Goal: Task Accomplishment & Management: Manage account settings

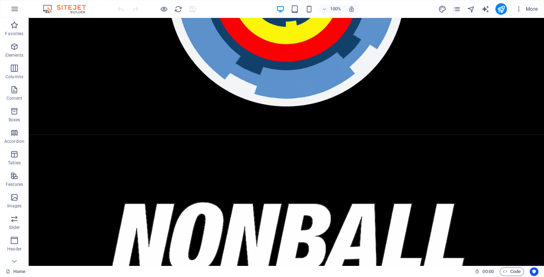
scroll to position [171, 0]
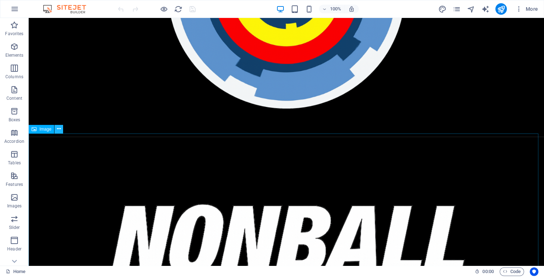
click at [58, 127] on icon at bounding box center [59, 129] width 4 height 8
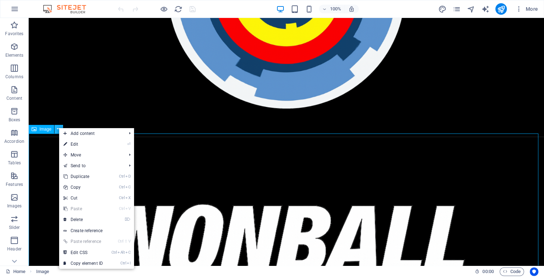
click at [58, 127] on icon at bounding box center [59, 129] width 4 height 8
click at [81, 145] on link "⏎ Edit" at bounding box center [83, 144] width 48 height 11
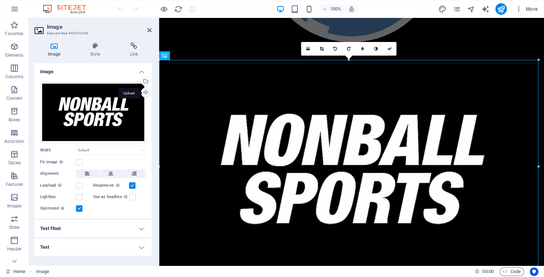
click at [145, 90] on div "Upload" at bounding box center [145, 93] width 11 height 11
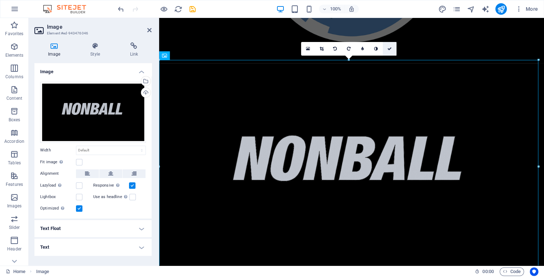
click at [391, 48] on icon at bounding box center [390, 49] width 4 height 4
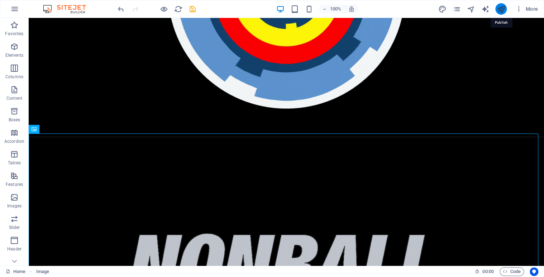
click at [501, 11] on icon "publish" at bounding box center [501, 9] width 8 height 8
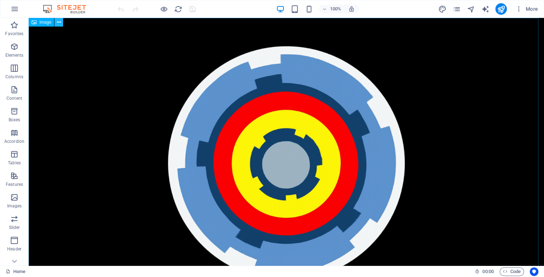
click at [59, 22] on icon at bounding box center [59, 23] width 4 height 8
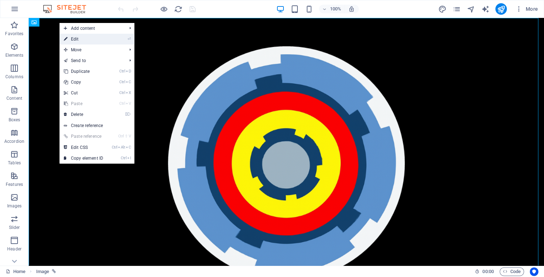
click at [77, 42] on link "⏎ Edit" at bounding box center [84, 39] width 48 height 11
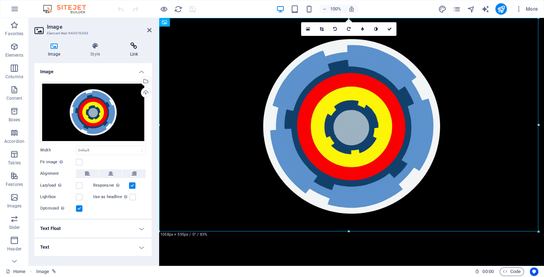
click at [136, 49] on icon at bounding box center [134, 45] width 35 height 7
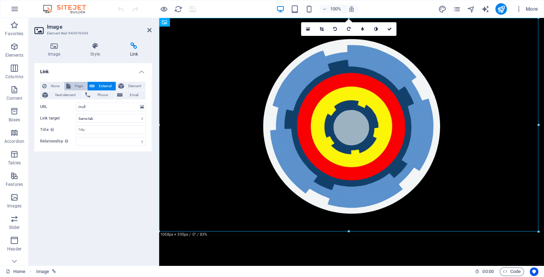
click at [76, 86] on span "Page" at bounding box center [79, 86] width 12 height 9
click at [139, 106] on select "Home Legal Notice Privacy Athlete Engagement intro Flite Force 1 [PERSON_NAME] …" at bounding box center [111, 107] width 70 height 9
select select "24"
click at [76, 103] on select "Home Legal Notice Privacy Athlete Engagement intro Flite Force 1 [PERSON_NAME] …" at bounding box center [111, 107] width 70 height 9
click at [390, 28] on icon at bounding box center [390, 29] width 4 height 4
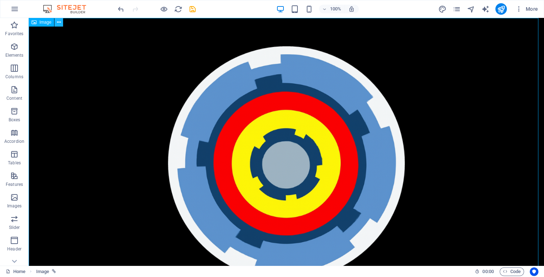
click at [59, 23] on icon at bounding box center [59, 23] width 4 height 8
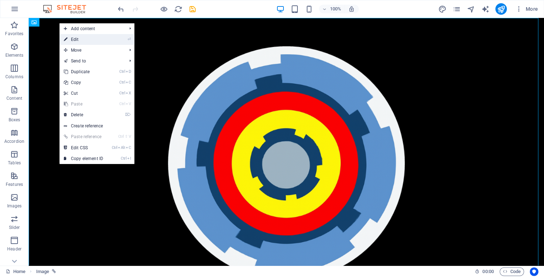
click at [80, 39] on link "⏎ Edit" at bounding box center [84, 39] width 48 height 11
select select "24"
select select
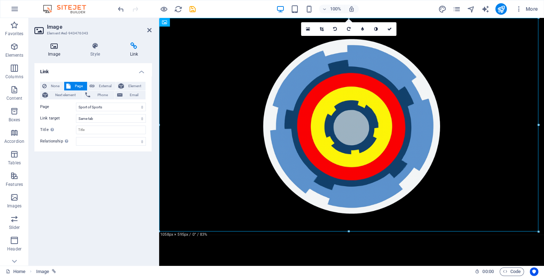
click at [52, 47] on icon at bounding box center [53, 45] width 39 height 7
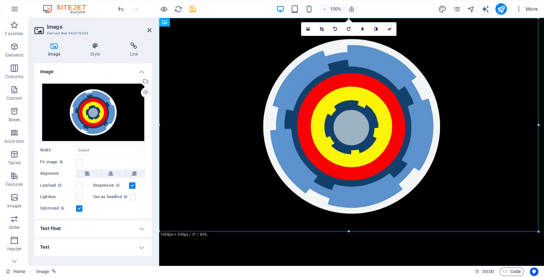
click at [54, 53] on h4 "Image" at bounding box center [55, 49] width 42 height 15
click at [146, 80] on div "Select files from the file manager, stock photos, or upload file(s)" at bounding box center [145, 81] width 11 height 11
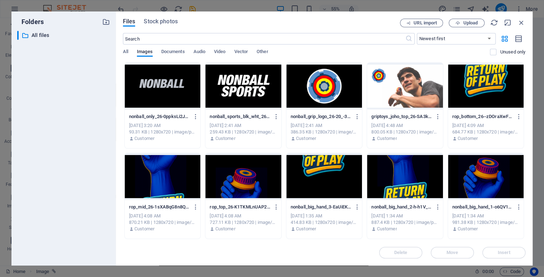
click at [382, 93] on div at bounding box center [405, 86] width 76 height 47
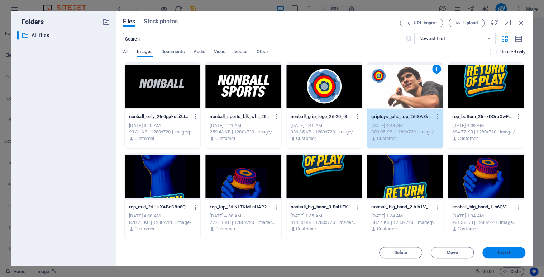
click at [488, 252] on span "Insert" at bounding box center [504, 252] width 37 height 4
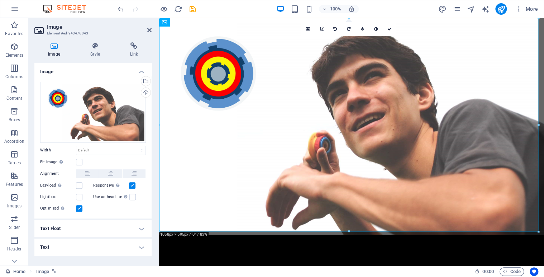
click at [539, 99] on div at bounding box center [539, 124] width 3 height 213
click at [390, 27] on icon at bounding box center [390, 29] width 4 height 4
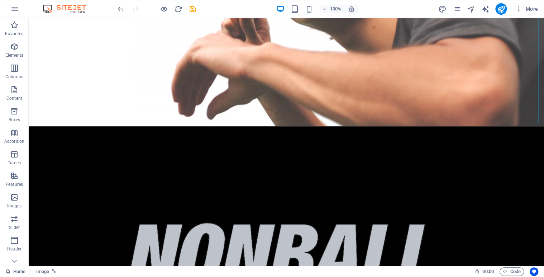
scroll to position [246, 0]
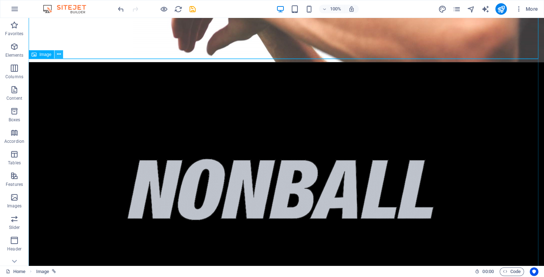
click at [58, 53] on icon at bounding box center [59, 55] width 4 height 8
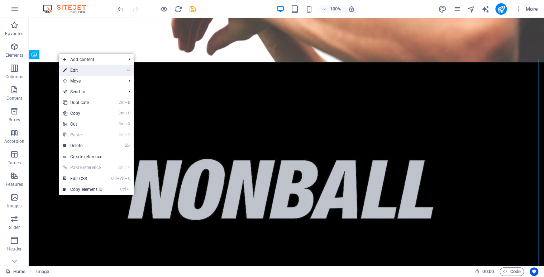
click at [73, 71] on link "⏎ Edit" at bounding box center [83, 70] width 48 height 11
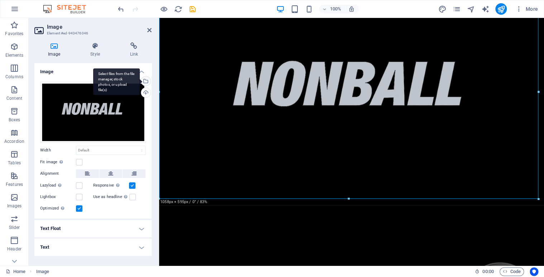
click at [146, 77] on div "Select files from the file manager, stock photos, or upload file(s)" at bounding box center [145, 81] width 11 height 11
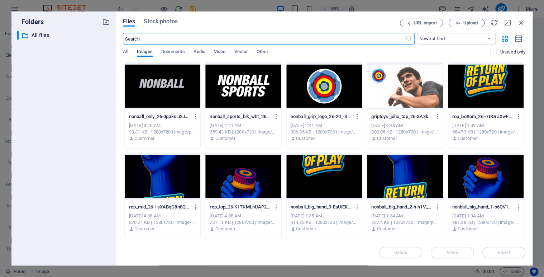
scroll to position [183, 0]
click at [524, 83] on div "Files Stock photos URL import Upload ​ Newest first Oldest first Name (A-Z) Nam…" at bounding box center [324, 138] width 417 height 254
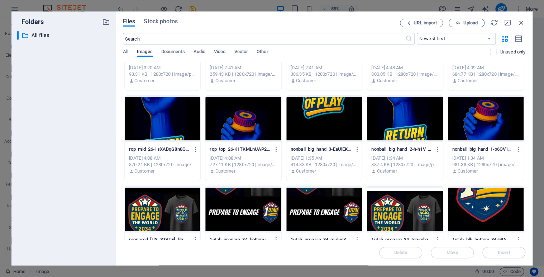
scroll to position [0, 0]
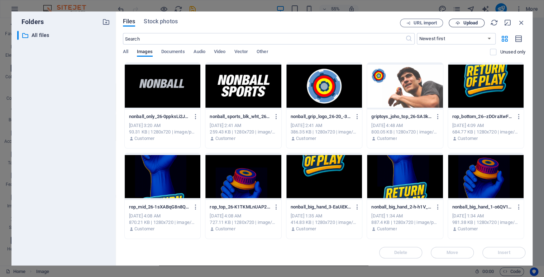
click at [465, 23] on span "Upload" at bounding box center [470, 23] width 15 height 4
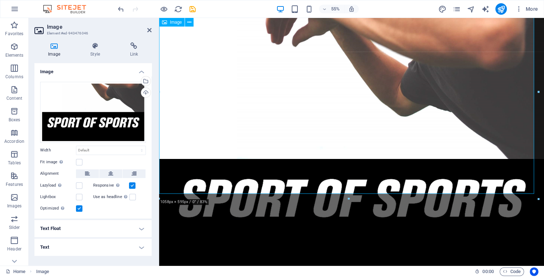
scroll to position [246, 0]
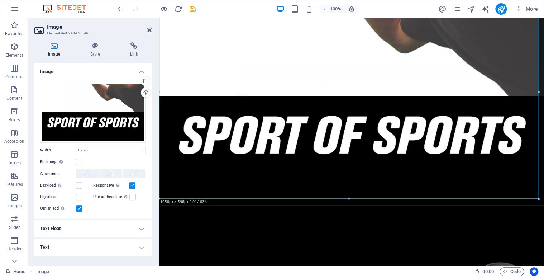
click at [539, 22] on div at bounding box center [539, 91] width 3 height 213
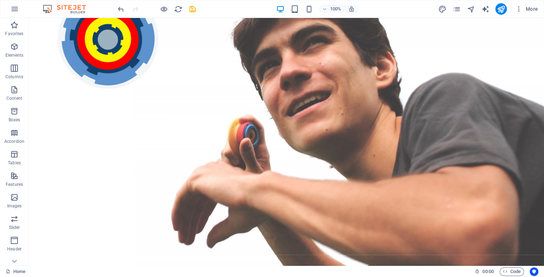
scroll to position [0, 0]
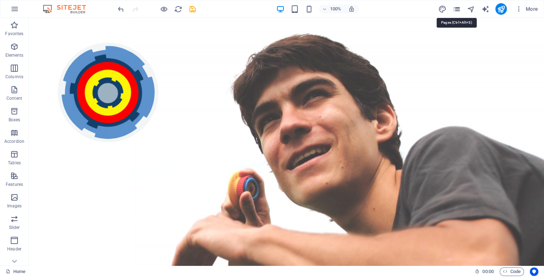
click at [457, 9] on icon "pages" at bounding box center [457, 9] width 8 height 8
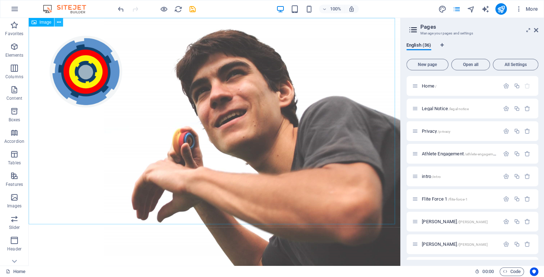
click at [60, 23] on icon at bounding box center [59, 23] width 4 height 8
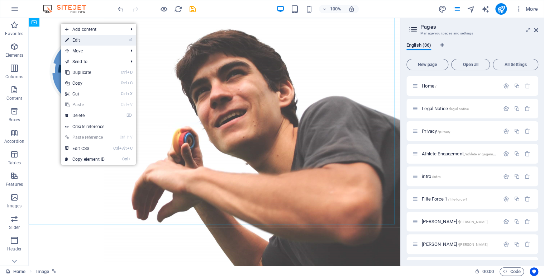
click at [79, 35] on link "⏎ Edit" at bounding box center [85, 40] width 48 height 11
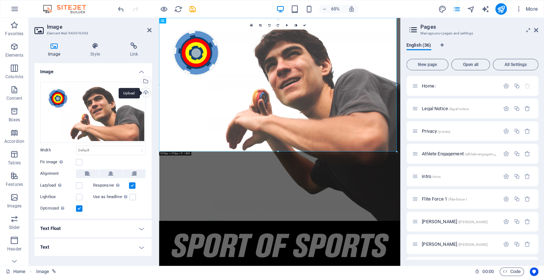
click at [147, 91] on div "Upload" at bounding box center [145, 93] width 11 height 11
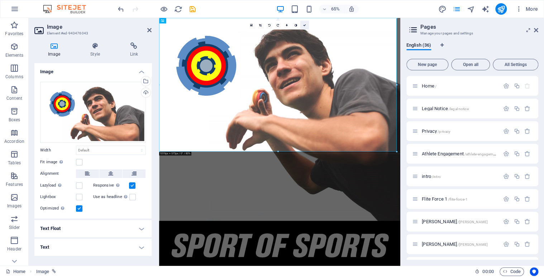
click at [304, 26] on link at bounding box center [304, 25] width 9 height 9
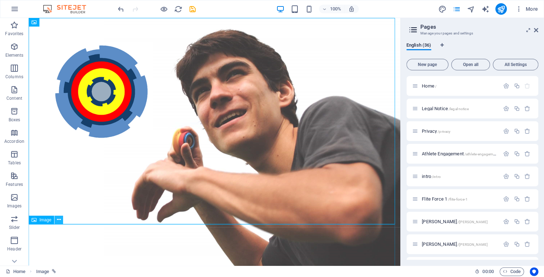
click at [60, 221] on icon at bounding box center [59, 220] width 4 height 8
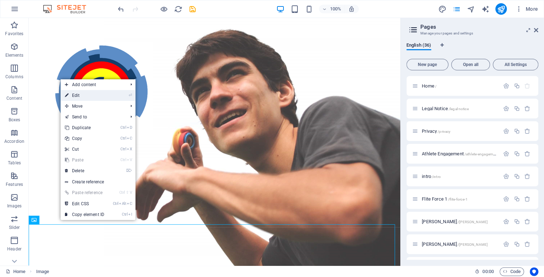
click at [95, 94] on link "⏎ Edit" at bounding box center [85, 95] width 48 height 11
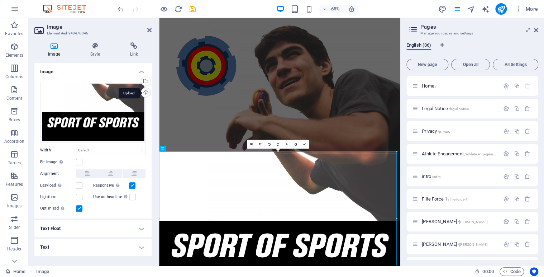
click at [145, 93] on div "Upload" at bounding box center [145, 93] width 11 height 11
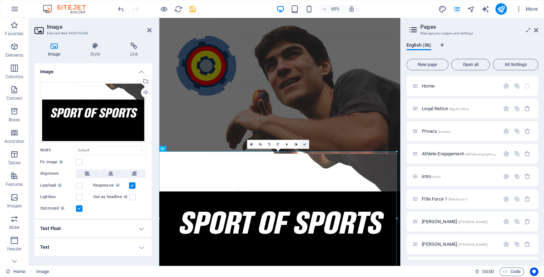
click at [304, 145] on icon at bounding box center [304, 144] width 3 height 3
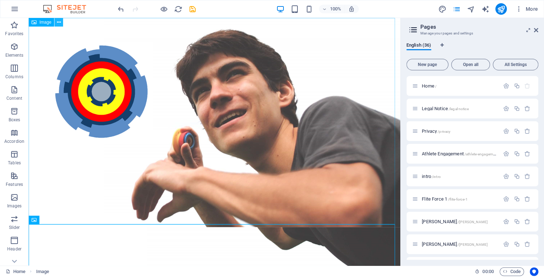
click at [60, 23] on icon at bounding box center [59, 23] width 4 height 8
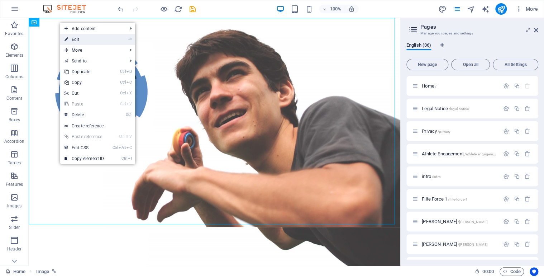
click at [78, 42] on link "⏎ Edit" at bounding box center [84, 39] width 48 height 11
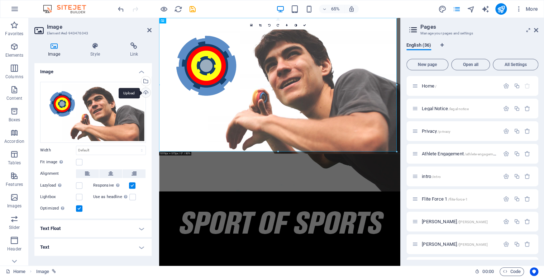
click at [146, 93] on div "Upload" at bounding box center [145, 93] width 11 height 11
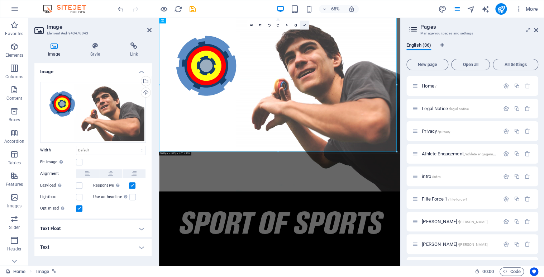
click at [306, 25] on icon at bounding box center [304, 25] width 3 height 3
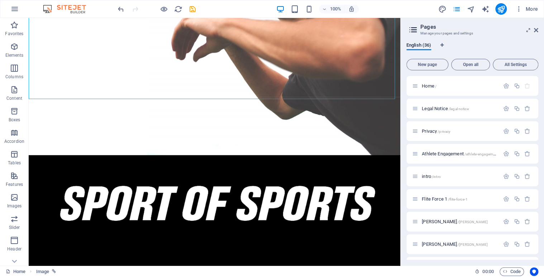
scroll to position [133, 0]
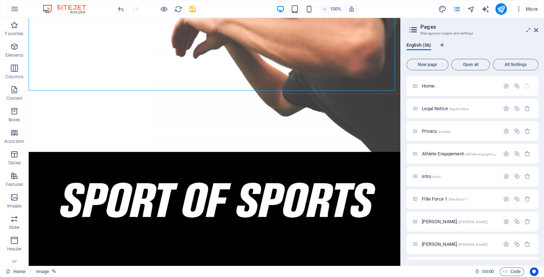
drag, startPoint x: 397, startPoint y: 56, endPoint x: 433, endPoint y: 124, distance: 76.7
click at [59, 86] on icon at bounding box center [59, 86] width 4 height 8
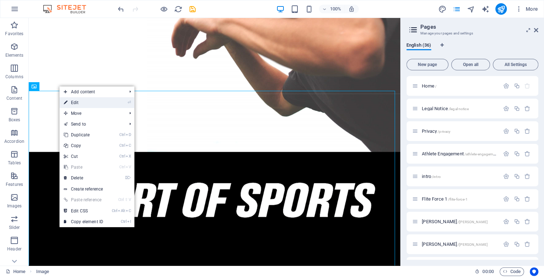
click at [73, 101] on link "⏎ Edit" at bounding box center [84, 102] width 48 height 11
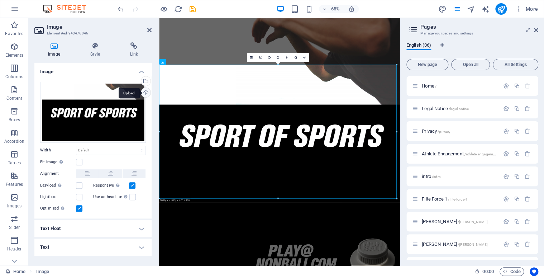
click at [146, 94] on div "Upload" at bounding box center [145, 93] width 11 height 11
click at [305, 57] on icon at bounding box center [304, 57] width 3 height 3
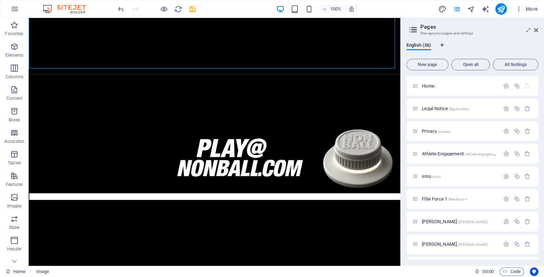
scroll to position [359, 0]
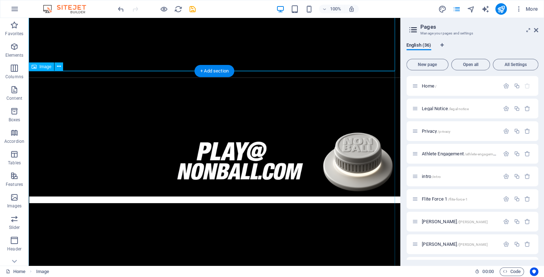
click at [338, 243] on figure at bounding box center [215, 181] width 372 height 209
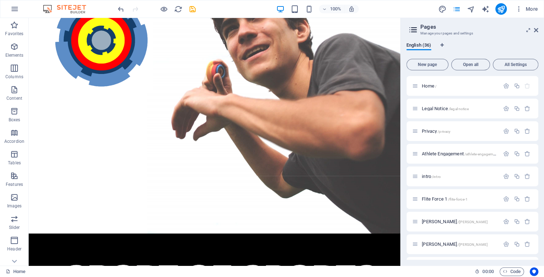
scroll to position [0, 0]
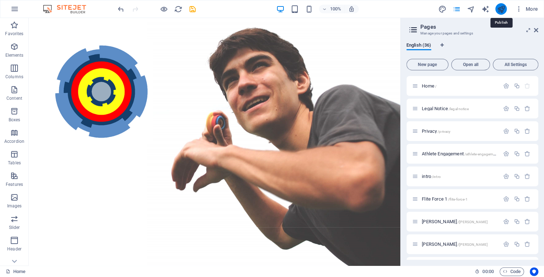
click at [502, 10] on icon "publish" at bounding box center [501, 9] width 8 height 8
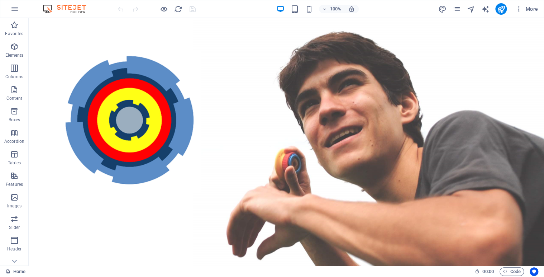
drag, startPoint x: 541, startPoint y: 34, endPoint x: 565, endPoint y: 34, distance: 24.0
click at [457, 7] on icon "pages" at bounding box center [457, 9] width 8 height 8
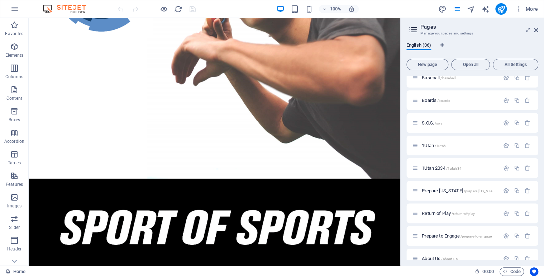
scroll to position [621, 0]
click at [436, 210] on span "Return of Play /return-of-play" at bounding box center [448, 210] width 53 height 5
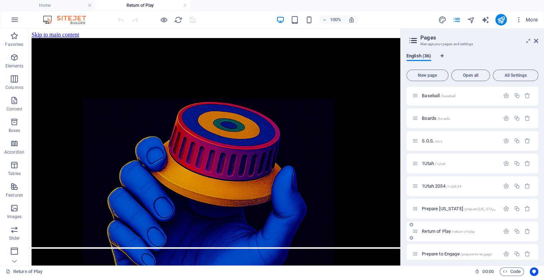
scroll to position [0, 0]
click at [538, 231] on div "English (36) New page Open all All Settings Home / Legal Notice /legal-notice P…" at bounding box center [472, 156] width 143 height 218
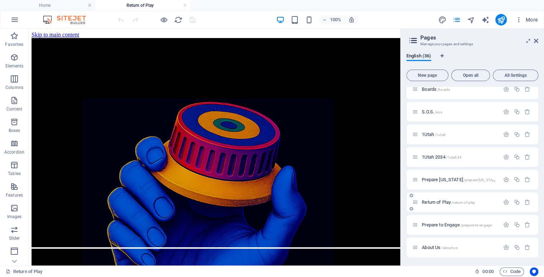
click at [439, 200] on span "Return of Play /return-of-play" at bounding box center [448, 201] width 53 height 5
click at [437, 201] on span "Return of Play /return-of-play" at bounding box center [448, 201] width 53 height 5
click at [416, 202] on div "Return of Play /return-of-play" at bounding box center [455, 202] width 87 height 8
click at [416, 202] on icon at bounding box center [415, 202] width 6 height 6
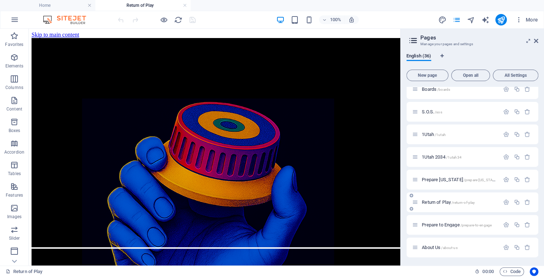
click at [416, 202] on icon at bounding box center [415, 202] width 6 height 6
click at [58, 32] on icon at bounding box center [59, 33] width 4 height 8
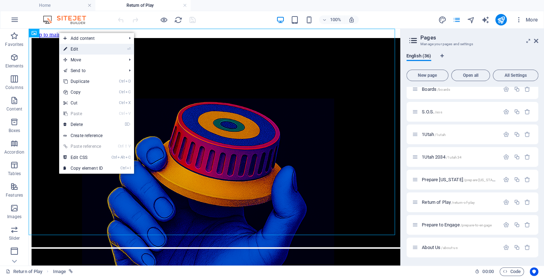
click at [77, 48] on link "⏎ Edit" at bounding box center [83, 49] width 48 height 11
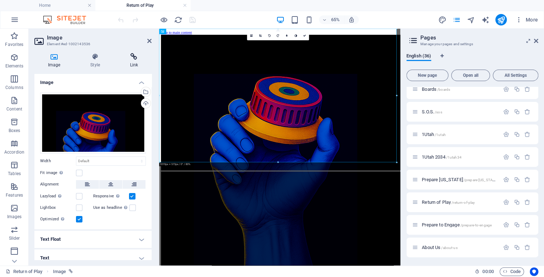
click at [132, 63] on h4 "Link" at bounding box center [134, 60] width 35 height 15
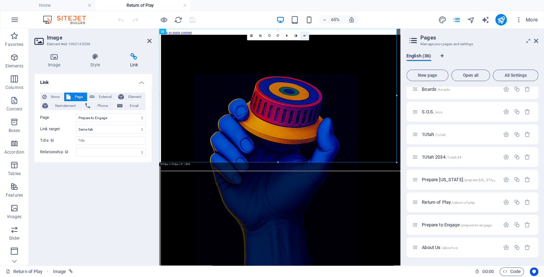
click at [306, 35] on link at bounding box center [304, 36] width 9 height 9
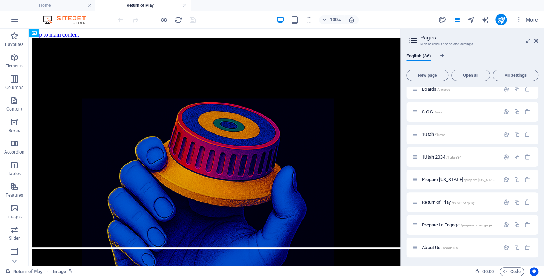
drag, startPoint x: 538, startPoint y: 224, endPoint x: 537, endPoint y: 205, distance: 19.1
click at [537, 205] on div "English (36) New page Open all All Settings Home / Legal Notice /legal-notice P…" at bounding box center [472, 156] width 143 height 218
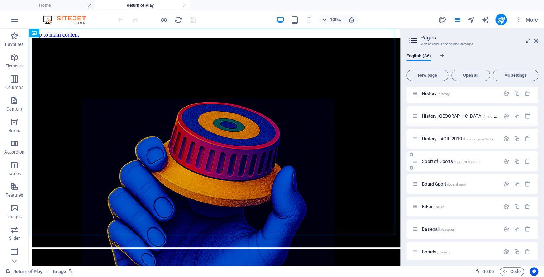
click at [442, 162] on span "Sport of Sports /sport-of-sports" at bounding box center [451, 160] width 58 height 5
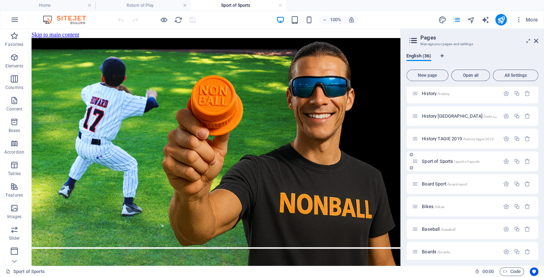
scroll to position [0, 0]
click at [61, 33] on icon at bounding box center [59, 33] width 4 height 8
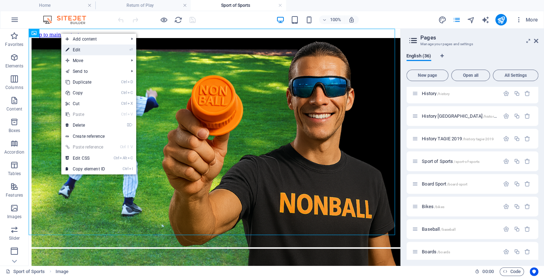
click at [79, 48] on link "⏎ Edit" at bounding box center [85, 49] width 48 height 11
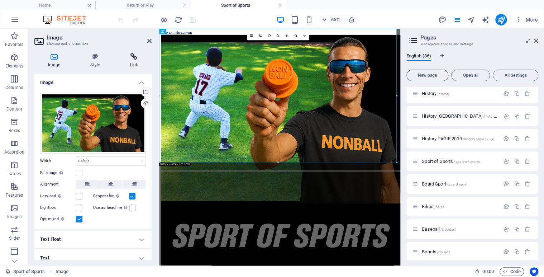
click at [134, 58] on icon at bounding box center [134, 56] width 35 height 7
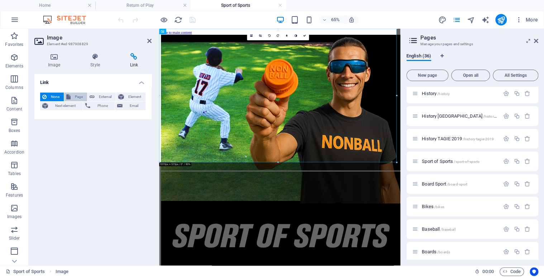
click at [77, 95] on span "Page" at bounding box center [79, 97] width 12 height 9
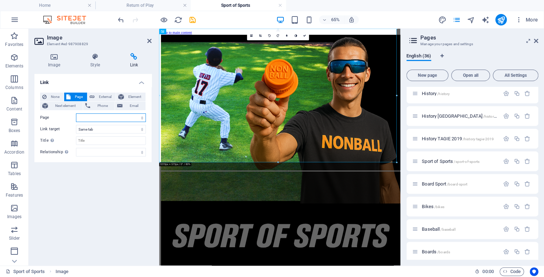
click at [106, 117] on select "Home Legal Notice Privacy Athlete Engagement intro Flite Force 1 [PERSON_NAME] …" at bounding box center [111, 117] width 70 height 9
select select "33"
click at [76, 113] on select "Home Legal Notice Privacy Athlete Engagement intro Flite Force 1 [PERSON_NAME] …" at bounding box center [111, 117] width 70 height 9
click at [304, 37] on link at bounding box center [304, 36] width 9 height 9
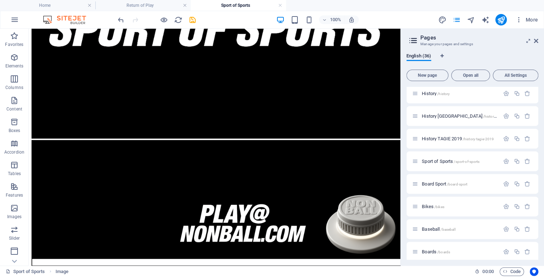
scroll to position [321, 0]
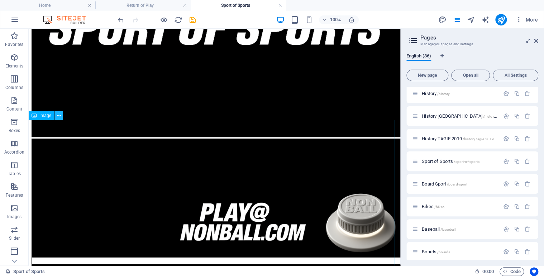
click at [60, 114] on icon at bounding box center [59, 116] width 4 height 8
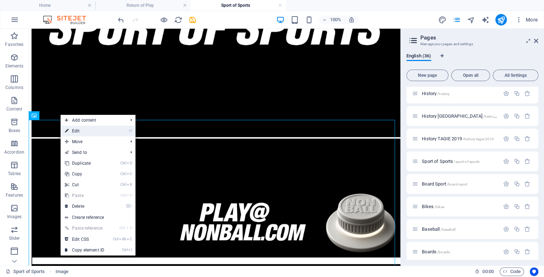
click at [82, 130] on link "⏎ Edit" at bounding box center [85, 131] width 48 height 11
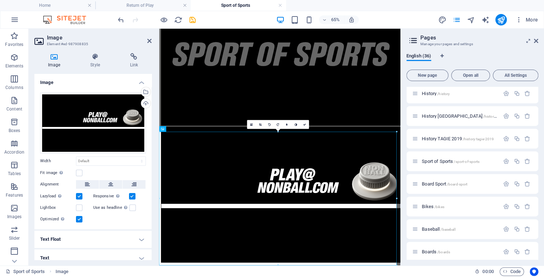
scroll to position [252, 0]
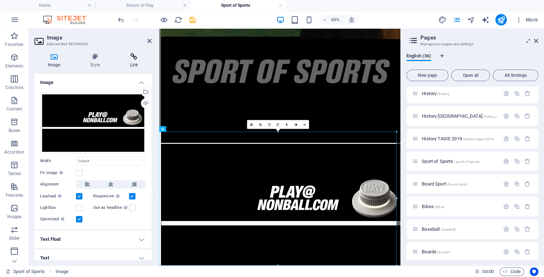
click at [136, 58] on icon at bounding box center [134, 56] width 35 height 7
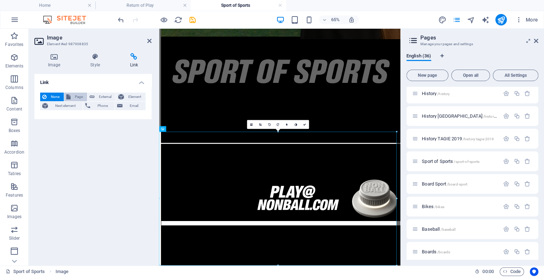
click at [75, 98] on span "Page" at bounding box center [79, 97] width 12 height 9
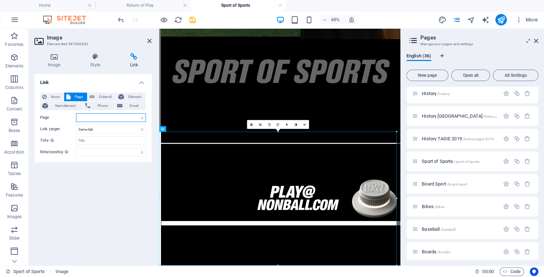
click at [140, 116] on select "Home Legal Notice Privacy Athlete Engagement intro Flite Force 1 [PERSON_NAME] …" at bounding box center [111, 117] width 70 height 9
select select "21"
click at [76, 113] on select "Home Legal Notice Privacy Athlete Engagement intro Flite Force 1 [PERSON_NAME] …" at bounding box center [111, 117] width 70 height 9
click at [303, 124] on link at bounding box center [304, 124] width 9 height 9
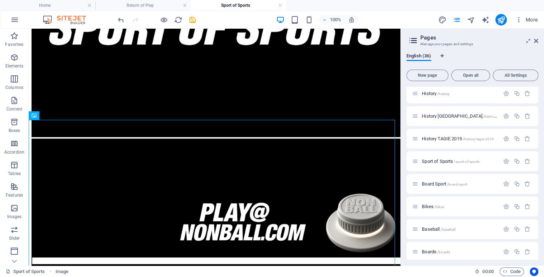
drag, startPoint x: 536, startPoint y: 197, endPoint x: 538, endPoint y: 224, distance: 26.9
click at [538, 224] on div "Home / Legal Notice /legal-notice Privacy /privacy Athlete Engagement /athlete-…" at bounding box center [473, 173] width 132 height 173
click at [539, 255] on div "English (36) New page Open all All Settings Home / Legal Notice /legal-notice P…" at bounding box center [472, 156] width 143 height 218
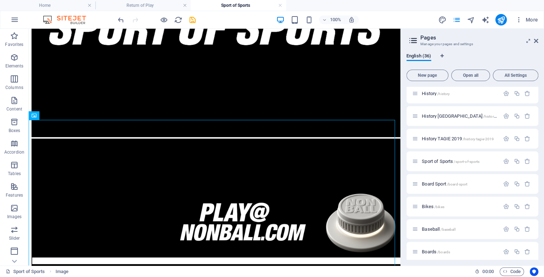
drag, startPoint x: 539, startPoint y: 255, endPoint x: 539, endPoint y: 221, distance: 33.7
click at [539, 221] on div "English (36) New page Open all All Settings Home / Legal Notice /legal-notice P…" at bounding box center [472, 156] width 143 height 218
drag, startPoint x: 539, startPoint y: 221, endPoint x: 543, endPoint y: 247, distance: 26.8
click at [543, 247] on div "English (36) New page Open all All Settings Home / Legal Notice /legal-notice P…" at bounding box center [472, 156] width 143 height 218
drag, startPoint x: 536, startPoint y: 208, endPoint x: 535, endPoint y: 188, distance: 20.1
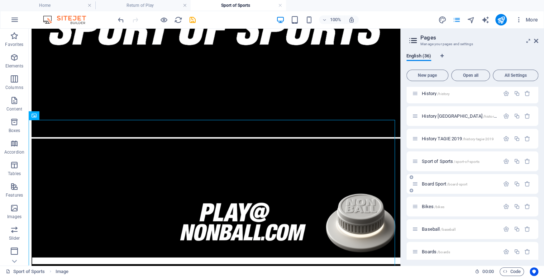
click at [535, 188] on div "Home / Legal Notice /legal-notice Privacy /privacy Athlete Engagement /athlete-…" at bounding box center [473, 14] width 132 height 810
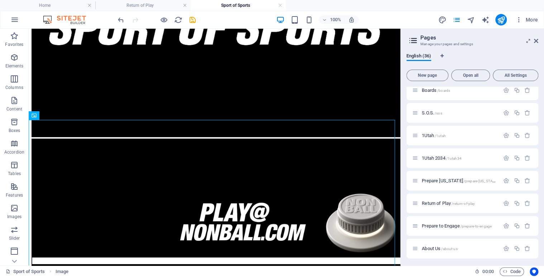
scroll to position [640, 0]
click at [443, 180] on span "Prepare Utah /prepare-utah" at bounding box center [460, 179] width 76 height 5
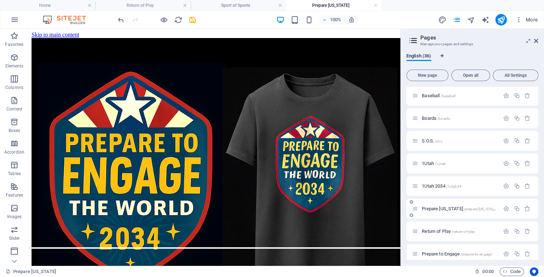
scroll to position [0, 0]
click at [446, 254] on span "Prepare to Engage /prepare-to-engage" at bounding box center [457, 253] width 70 height 5
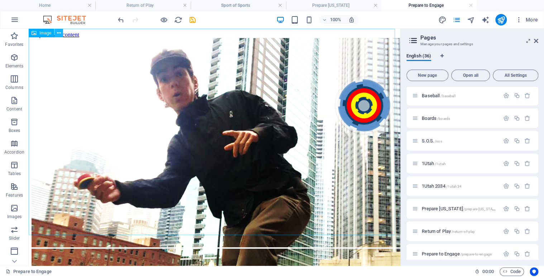
click at [59, 34] on icon at bounding box center [59, 33] width 4 height 8
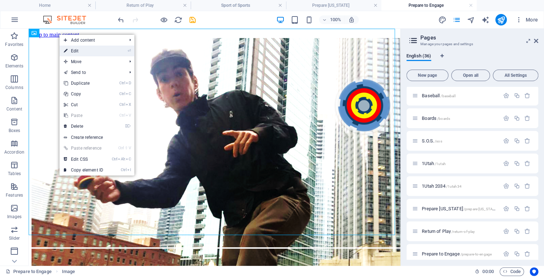
click at [77, 49] on link "⏎ Edit" at bounding box center [84, 51] width 48 height 11
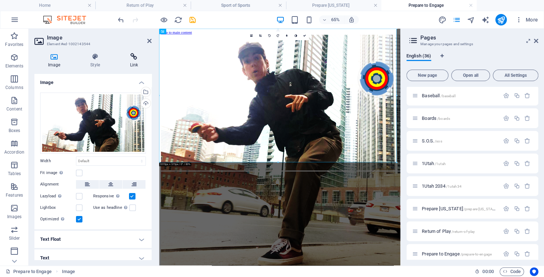
click at [135, 61] on h4 "Link" at bounding box center [134, 60] width 35 height 15
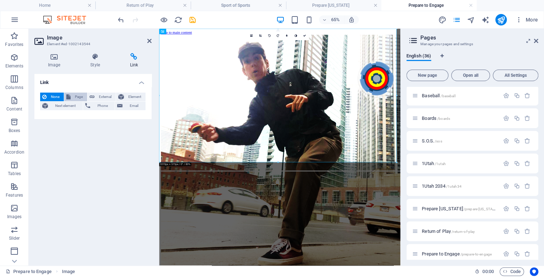
click at [75, 96] on span "Page" at bounding box center [79, 97] width 12 height 9
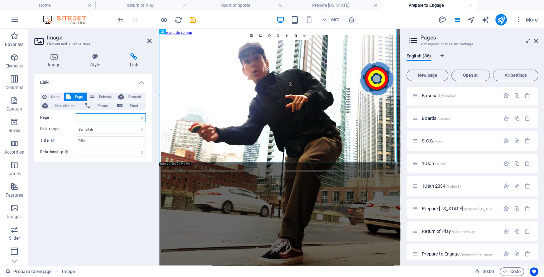
click at [141, 118] on select "Home Legal Notice Privacy Athlete Engagement intro Flite Force 1 [PERSON_NAME] …" at bounding box center [111, 117] width 70 height 9
select select "8"
click at [76, 113] on select "Home Legal Notice Privacy Athlete Engagement intro Flite Force 1 [PERSON_NAME] …" at bounding box center [111, 117] width 70 height 9
click at [304, 35] on icon at bounding box center [304, 35] width 3 height 3
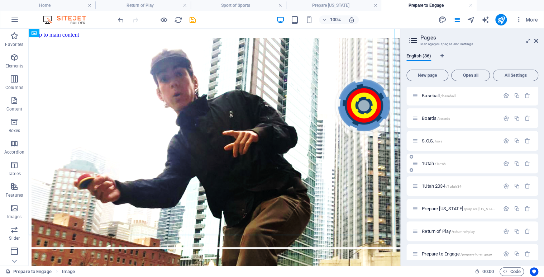
drag, startPoint x: 536, startPoint y: 219, endPoint x: 423, endPoint y: 161, distance: 127.5
click at [423, 161] on span "1Utah /1utah" at bounding box center [434, 163] width 24 height 5
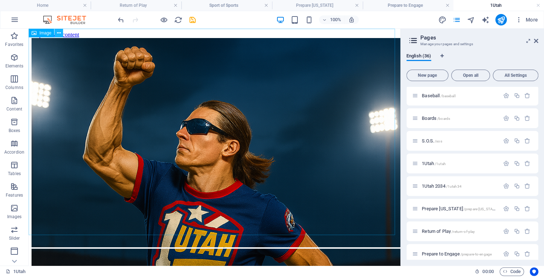
click at [59, 31] on icon at bounding box center [59, 33] width 4 height 8
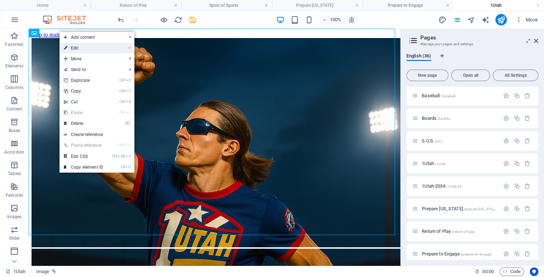
click at [81, 48] on link "⏎ Edit" at bounding box center [84, 48] width 48 height 11
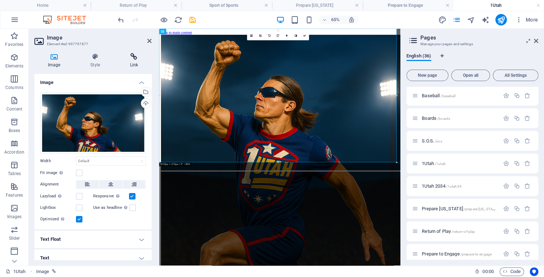
click at [136, 59] on icon at bounding box center [134, 56] width 35 height 7
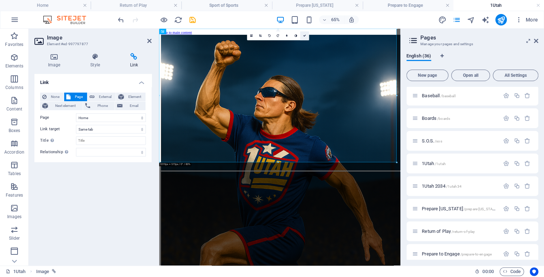
click at [306, 38] on link at bounding box center [304, 36] width 9 height 9
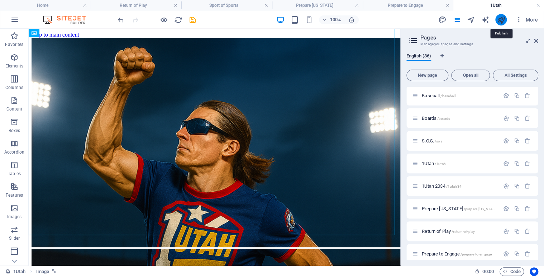
click at [502, 20] on icon "publish" at bounding box center [501, 20] width 8 height 8
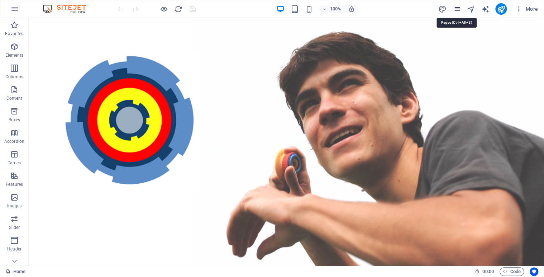
click at [456, 12] on icon "pages" at bounding box center [457, 9] width 8 height 8
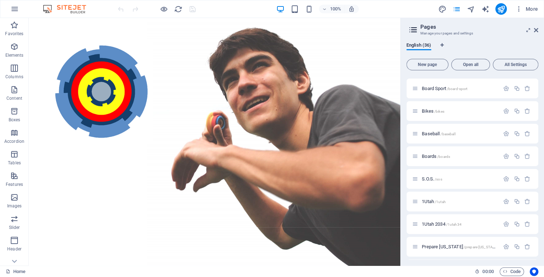
scroll to position [561, 0]
click at [434, 134] on span "Baseball /baseball" at bounding box center [438, 134] width 33 height 5
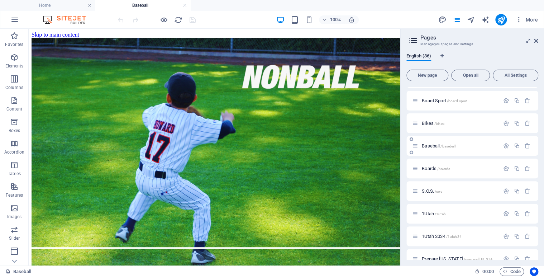
scroll to position [0, 0]
drag, startPoint x: 536, startPoint y: 210, endPoint x: 540, endPoint y: 231, distance: 20.3
click at [540, 231] on div "English (36) New page Open all All Settings Home / Legal Notice /legal-notice P…" at bounding box center [472, 156] width 143 height 218
drag, startPoint x: 538, startPoint y: 235, endPoint x: 536, endPoint y: 274, distance: 38.8
click at [536, 265] on div "Home Baseball Favorites Elements Columns Content Boxes Accordion Tables Feature…" at bounding box center [272, 147] width 544 height 237
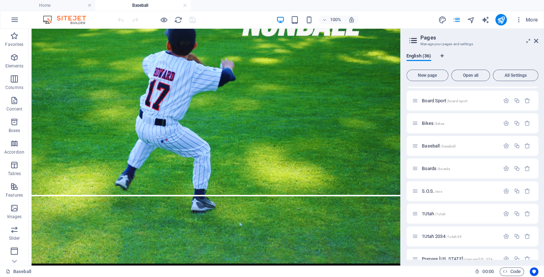
scroll to position [56, 0]
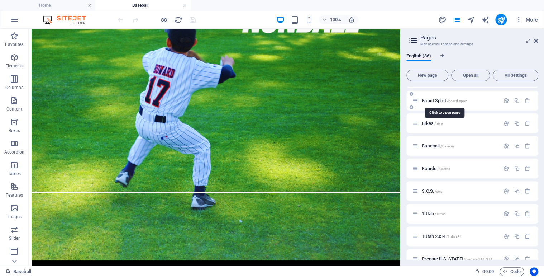
click at [434, 98] on span "Board Sport /board-sport" at bounding box center [445, 100] width 46 height 5
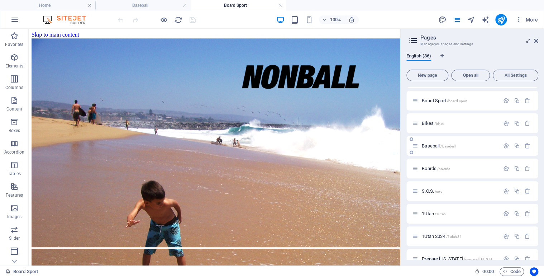
scroll to position [0, 0]
click at [432, 145] on span "Baseball /baseball" at bounding box center [438, 145] width 33 height 5
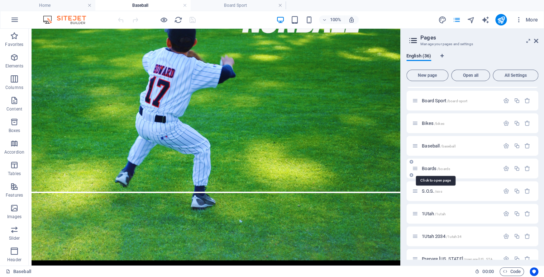
click at [429, 167] on span "Boards /boards" at bounding box center [436, 168] width 28 height 5
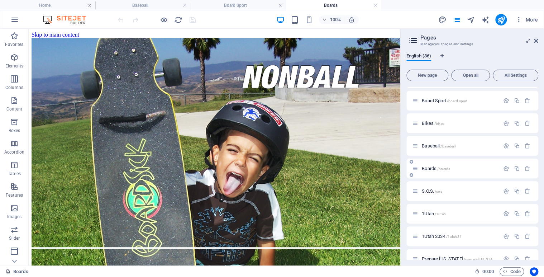
scroll to position [0, 0]
click at [436, 99] on span "Board Sport /board-sport" at bounding box center [445, 100] width 46 height 5
